Goal: Task Accomplishment & Management: Manage account settings

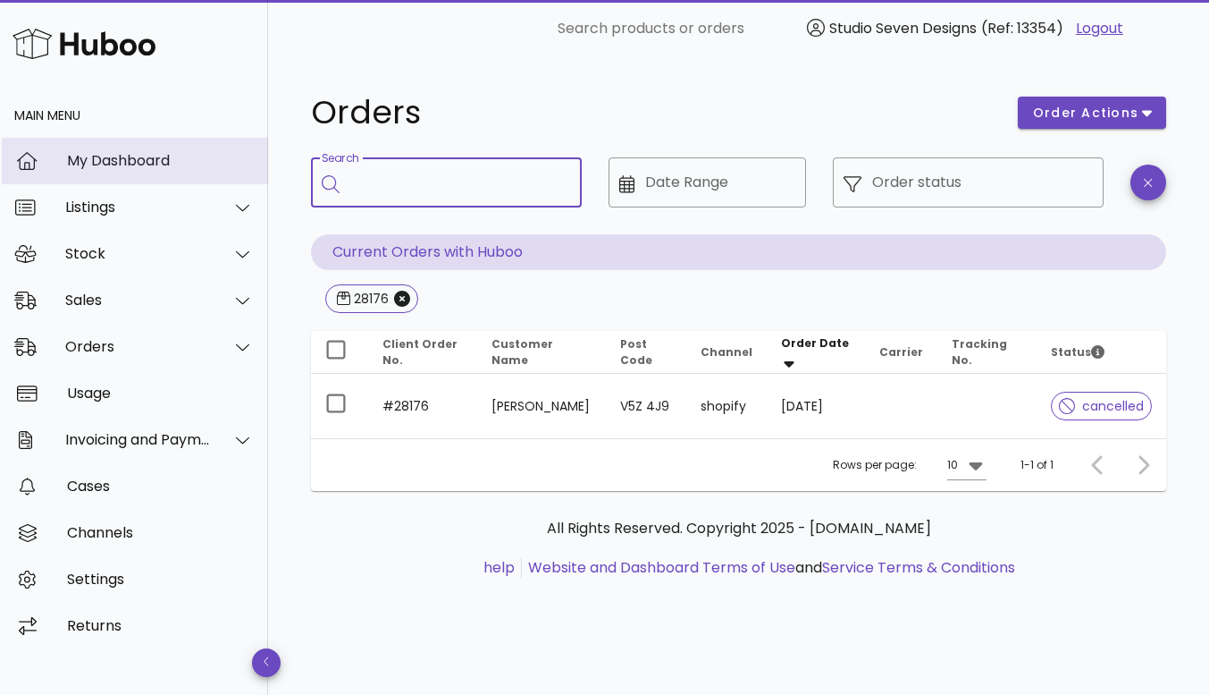
click at [137, 156] on div "My Dashboard" at bounding box center [160, 160] width 187 height 17
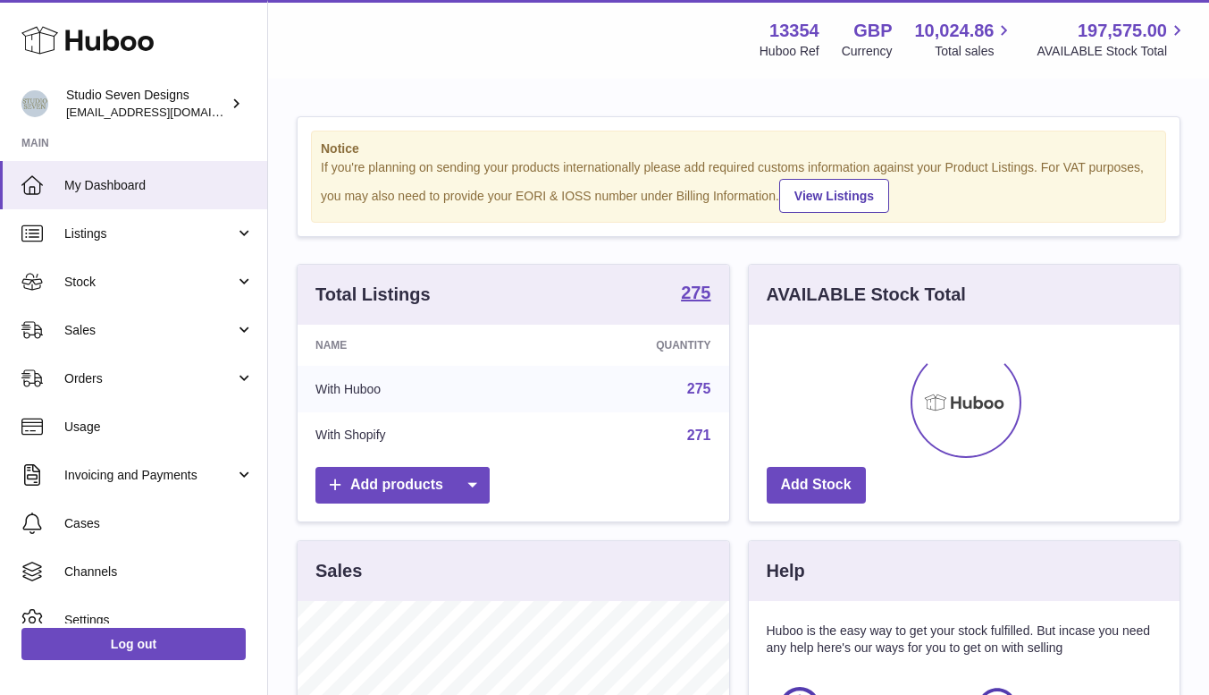
scroll to position [279, 431]
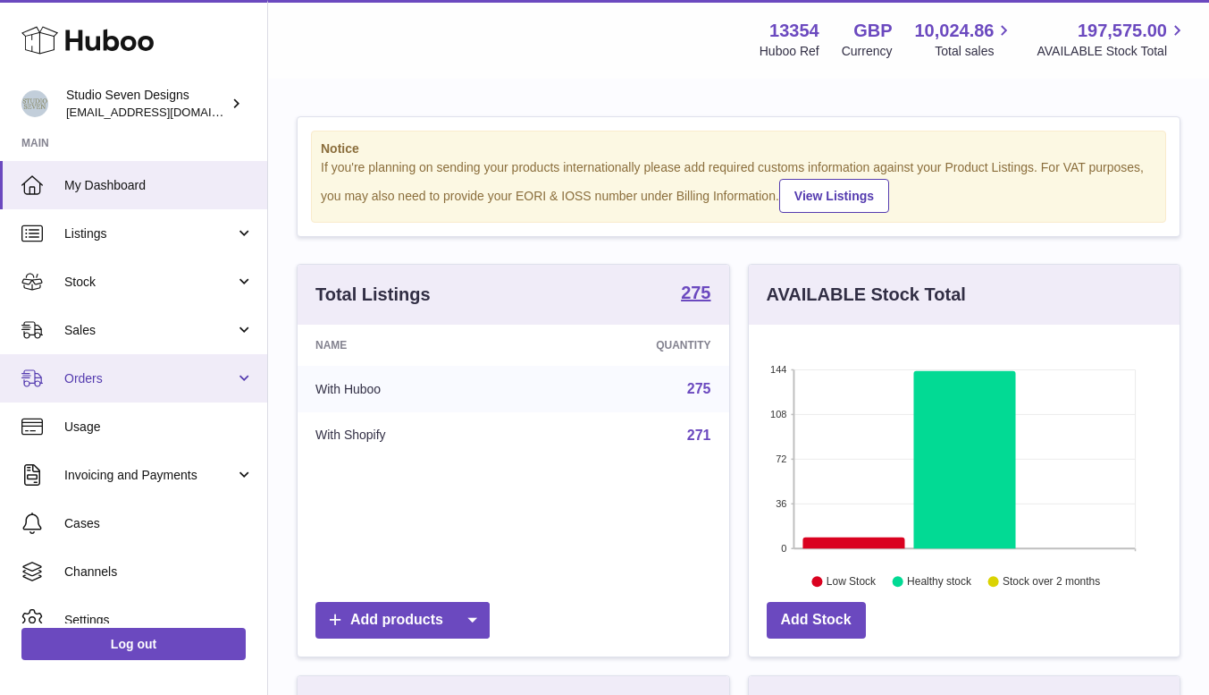
click at [111, 367] on link "Orders" at bounding box center [133, 378] width 267 height 48
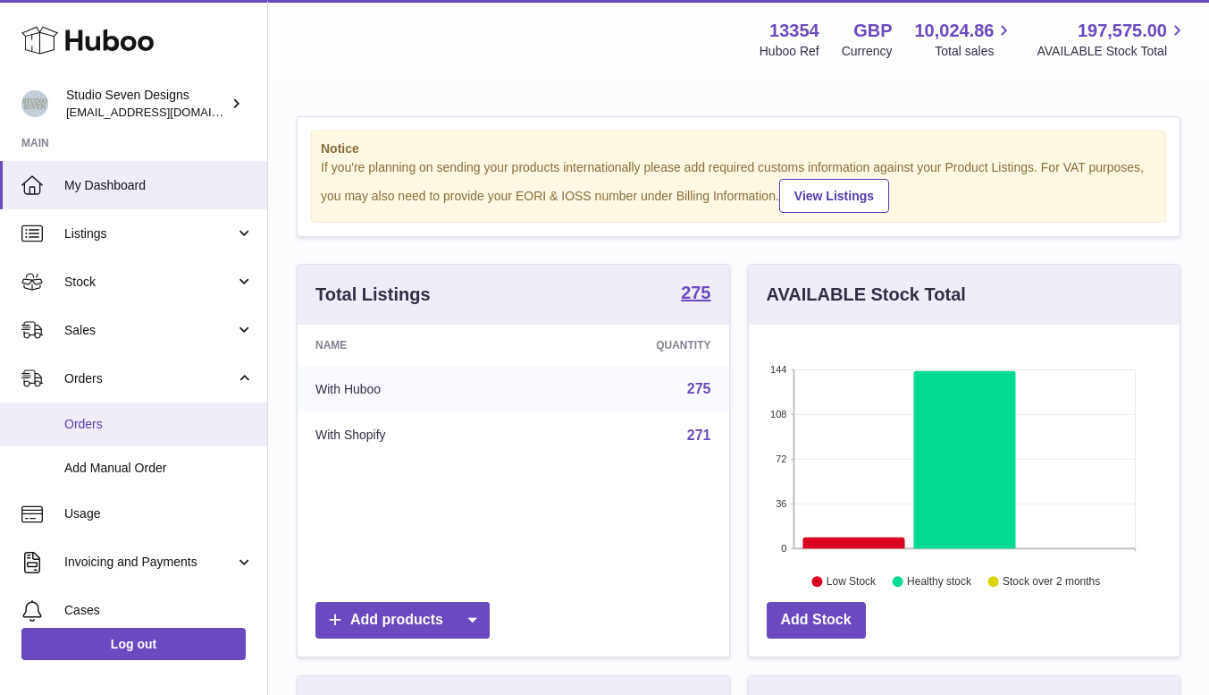
click at [97, 412] on link "Orders" at bounding box center [133, 424] width 267 height 44
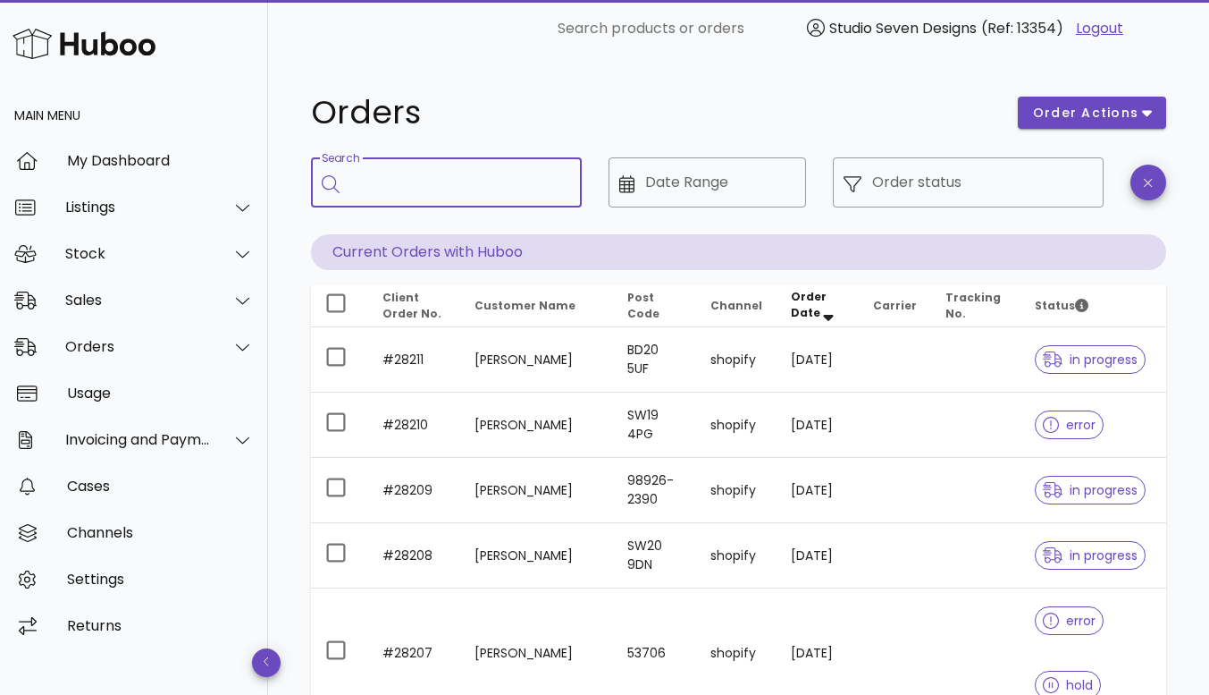
click at [391, 187] on input "Search" at bounding box center [458, 182] width 217 height 29
type input "*****"
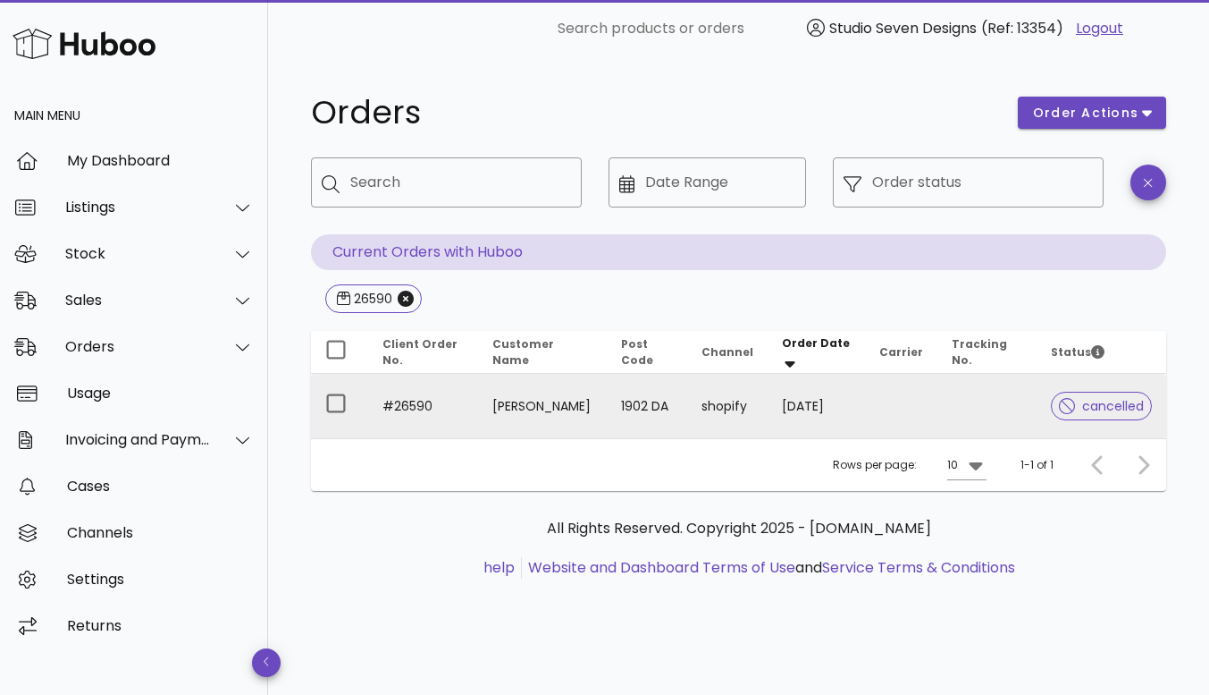
click at [984, 407] on td at bounding box center [987, 406] width 99 height 64
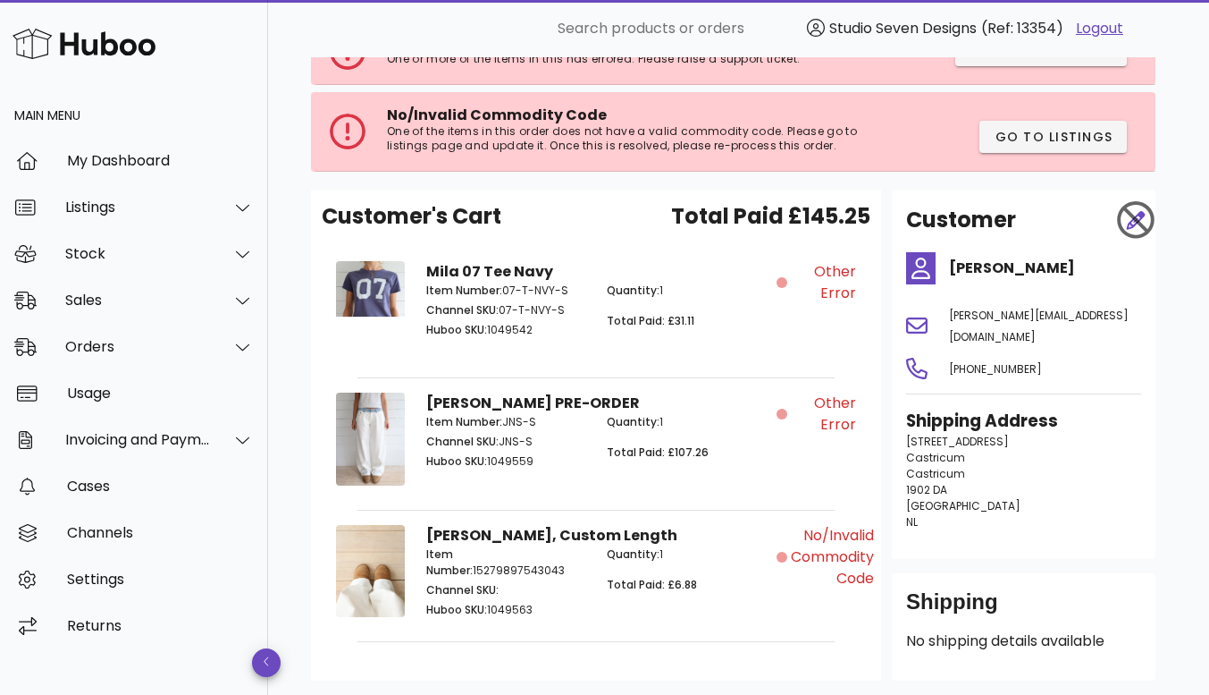
scroll to position [168, 0]
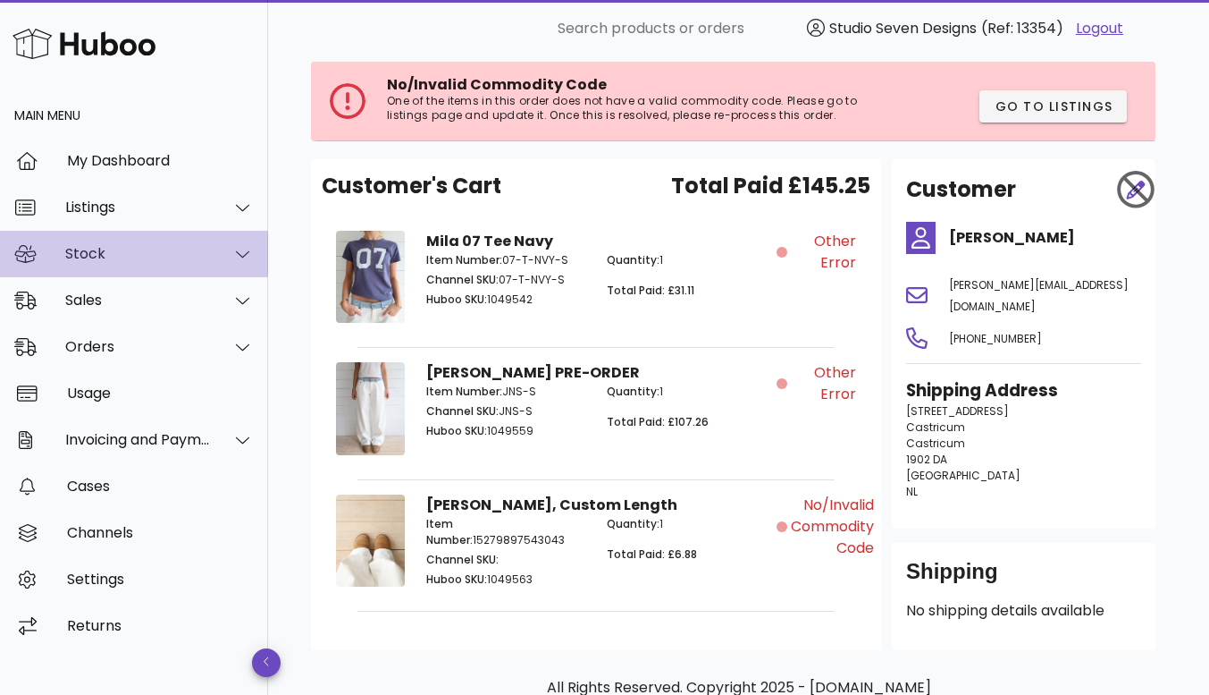
click at [104, 248] on div "Stock" at bounding box center [138, 253] width 146 height 17
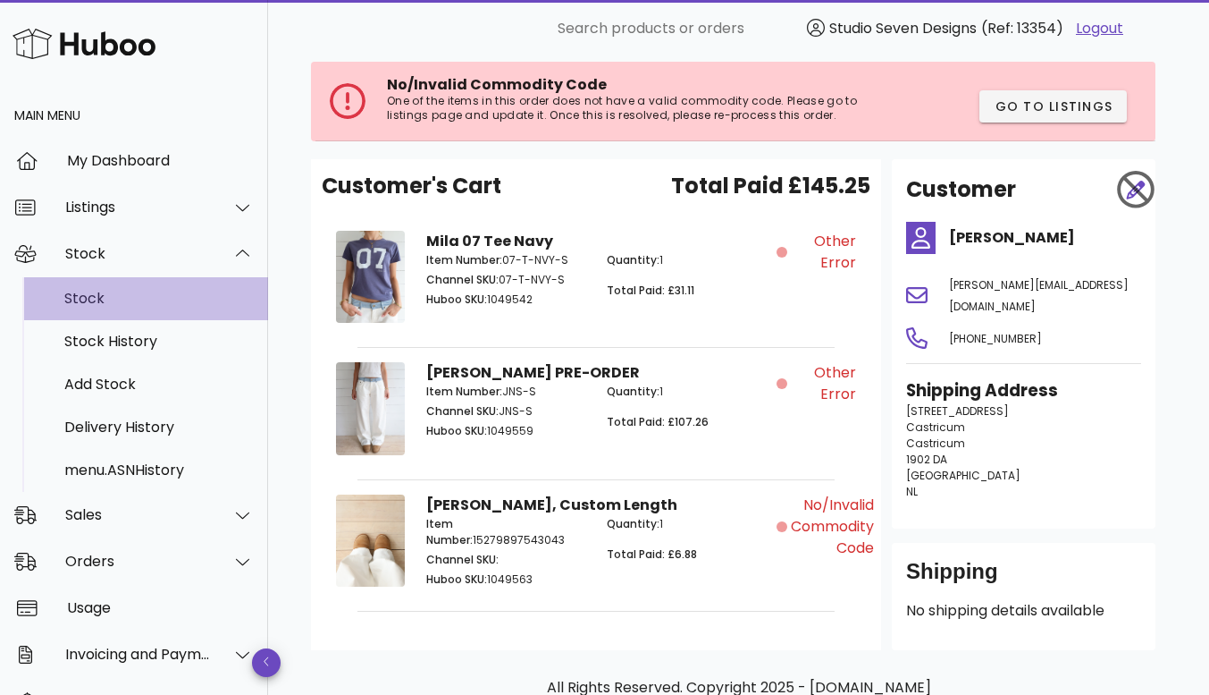
click at [105, 294] on div "Stock" at bounding box center [159, 298] width 190 height 17
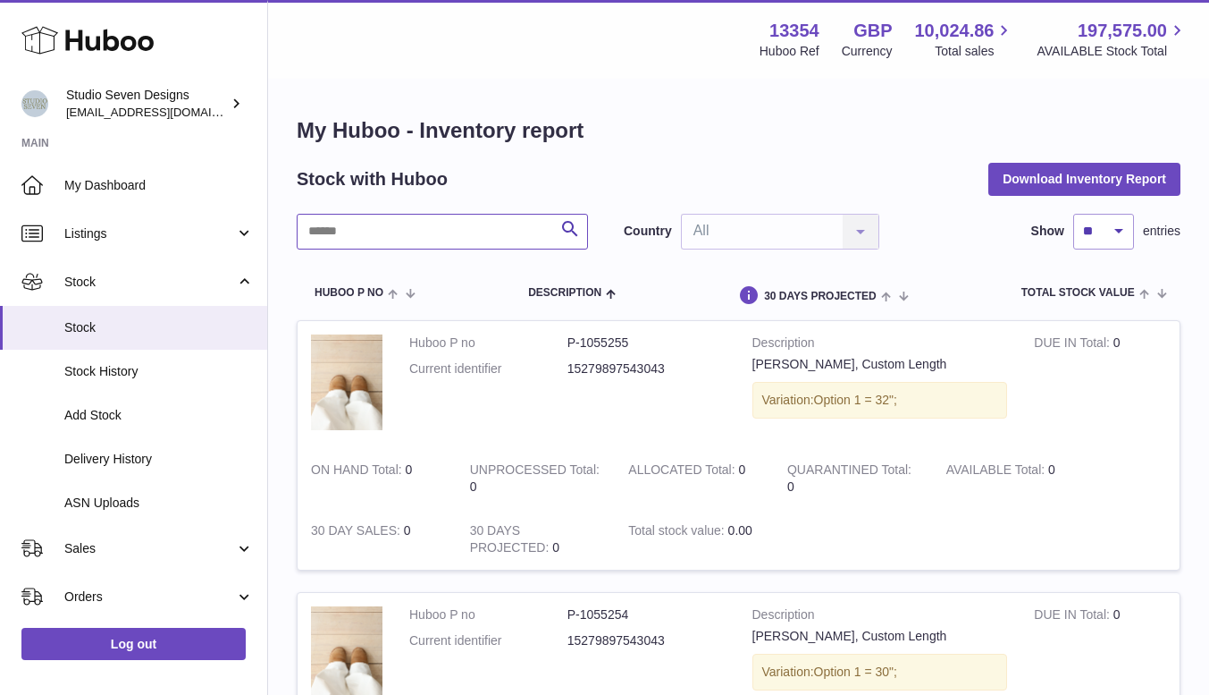
click at [361, 234] on input "text" at bounding box center [442, 232] width 291 height 36
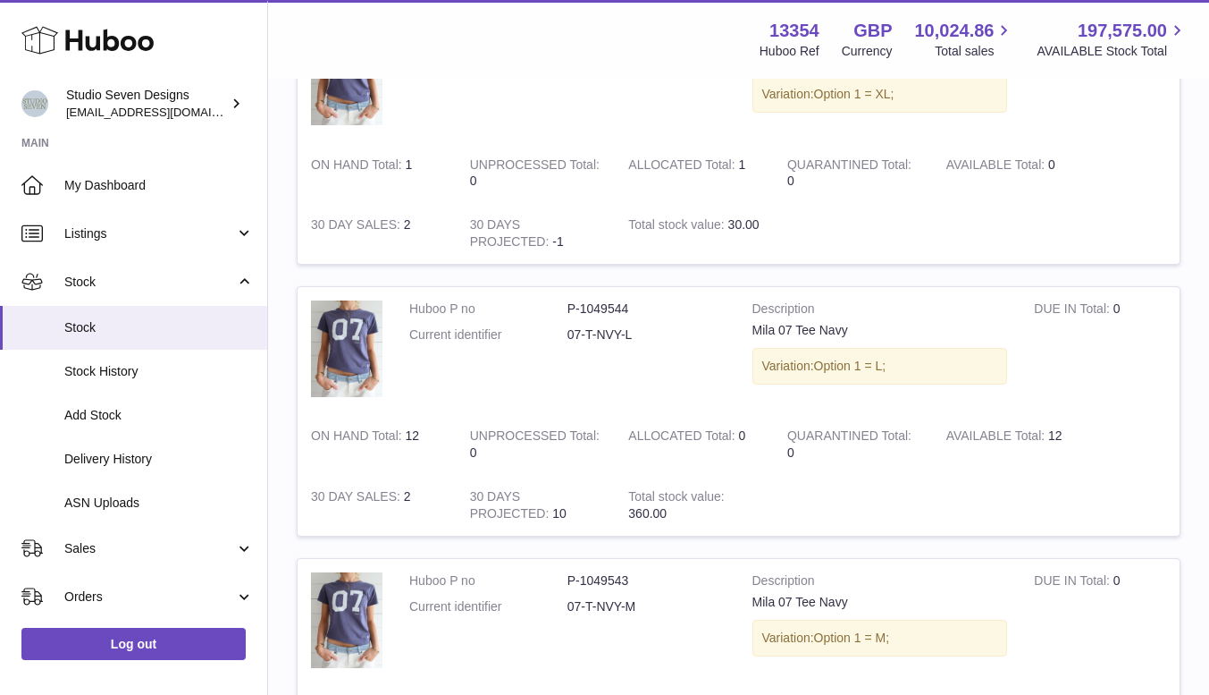
scroll to position [1669, 0]
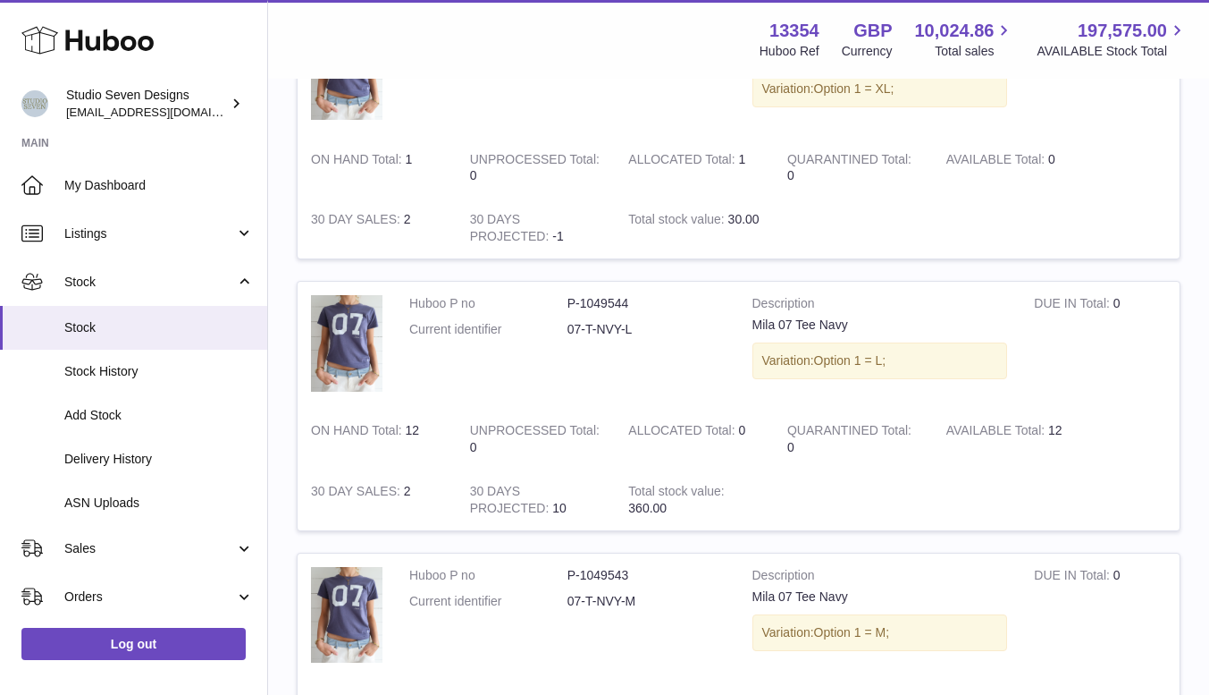
type input "****"
